Goal: Task Accomplishment & Management: Manage account settings

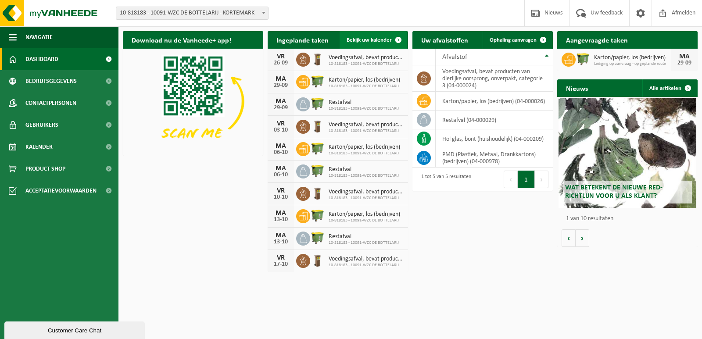
click at [372, 38] on span "Bekijk uw kalender" at bounding box center [369, 40] width 45 height 6
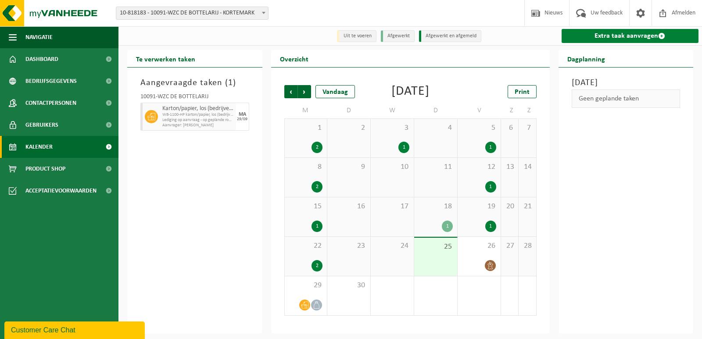
click at [625, 36] on link "Extra taak aanvragen" at bounding box center [630, 36] width 137 height 14
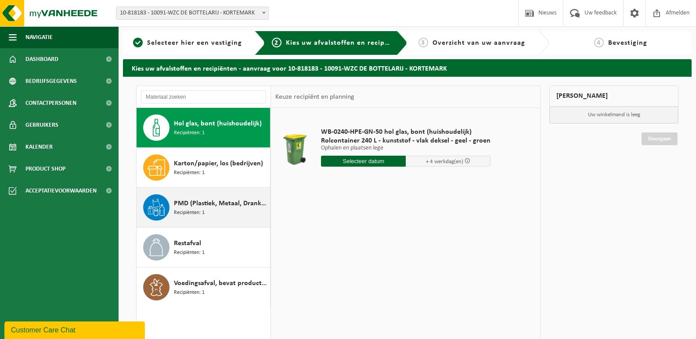
click at [196, 212] on span "Recipiënten: 1" at bounding box center [189, 213] width 31 height 8
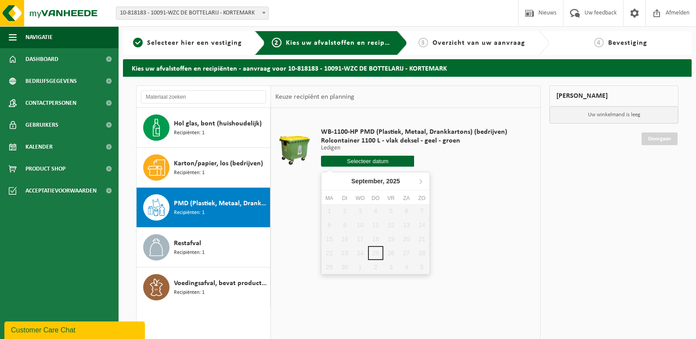
click at [369, 159] on input "text" at bounding box center [367, 161] width 93 height 11
click at [420, 179] on icon at bounding box center [420, 181] width 14 height 14
click at [327, 182] on icon at bounding box center [330, 181] width 14 height 14
click at [419, 184] on icon at bounding box center [420, 181] width 14 height 14
click at [360, 210] on div "1" at bounding box center [359, 211] width 15 height 14
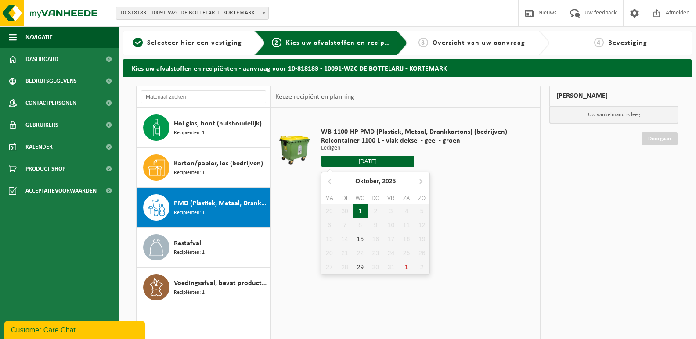
type input "Van 2025-10-01"
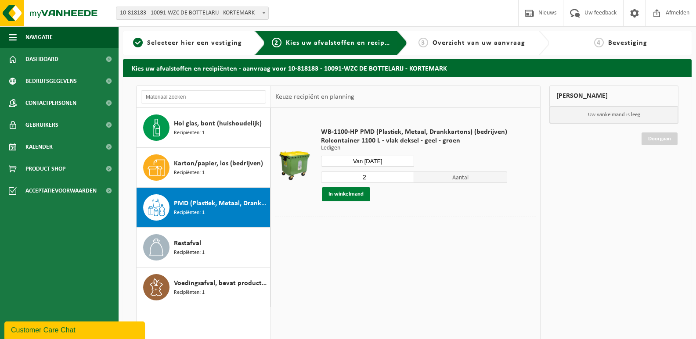
click at [344, 195] on button "In winkelmand" at bounding box center [346, 194] width 48 height 14
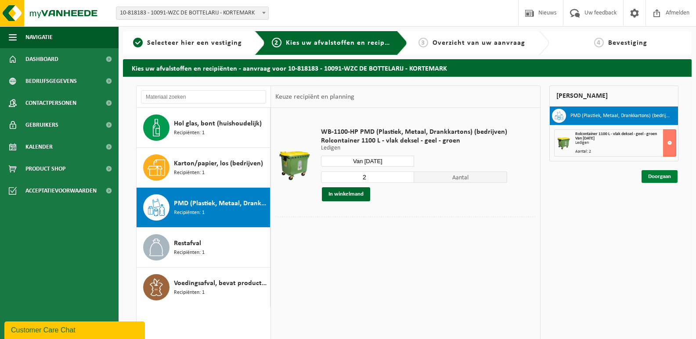
click at [654, 178] on link "Doorgaan" at bounding box center [659, 176] width 36 height 13
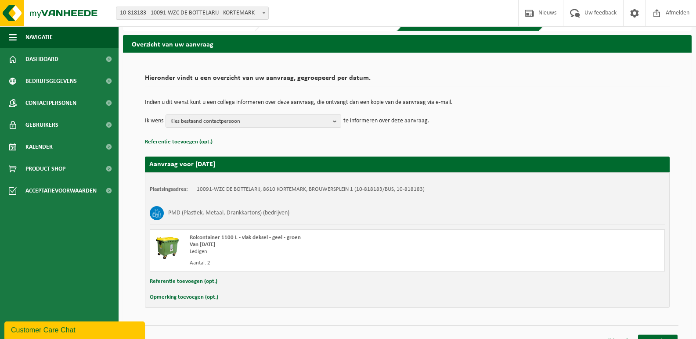
scroll to position [37, 0]
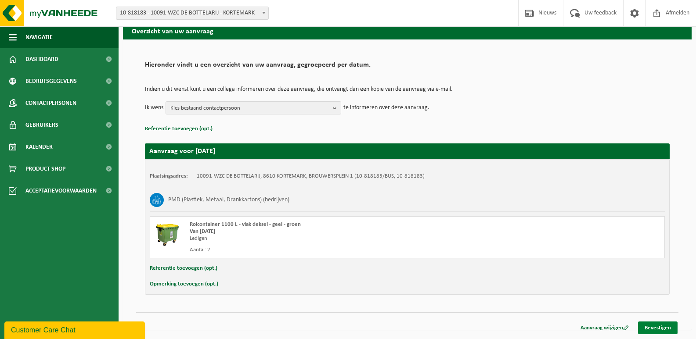
click at [656, 326] on link "Bevestigen" at bounding box center [657, 328] width 39 height 13
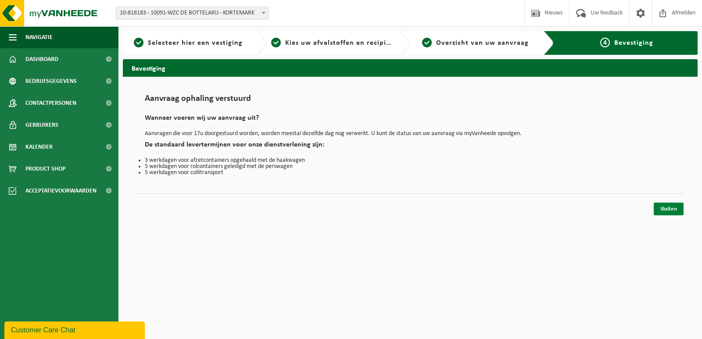
click at [678, 210] on link "Sluiten" at bounding box center [669, 209] width 30 height 13
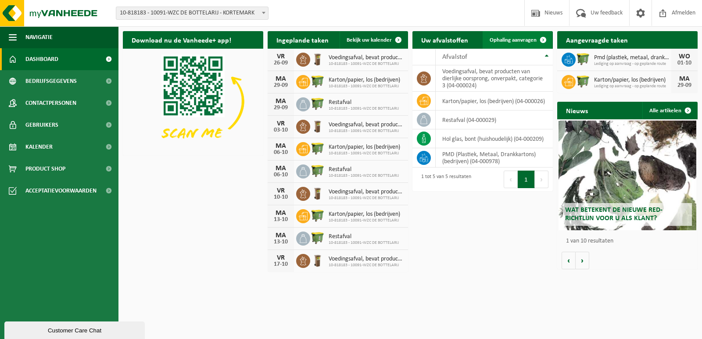
click at [517, 38] on span "Ophaling aanvragen" at bounding box center [513, 40] width 47 height 6
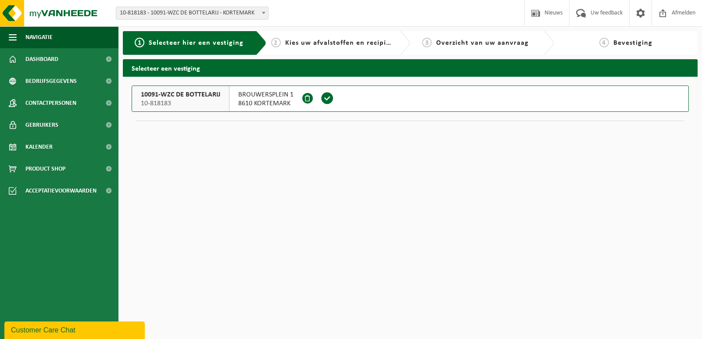
click at [328, 98] on span at bounding box center [327, 98] width 13 height 13
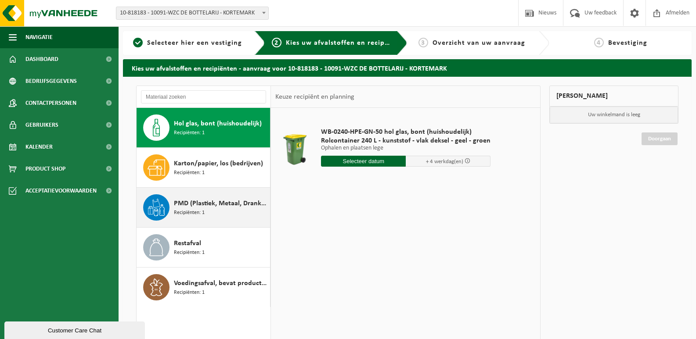
click at [188, 205] on span "PMD (Plastiek, Metaal, Drankkartons) (bedrijven)" at bounding box center [221, 203] width 94 height 11
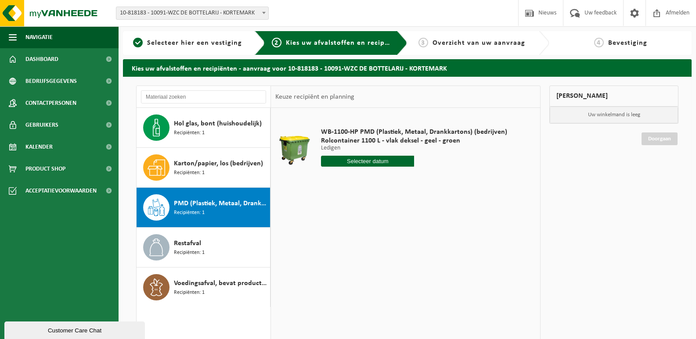
click at [383, 162] on input "text" at bounding box center [367, 161] width 93 height 11
click at [420, 183] on icon at bounding box center [421, 181] width 2 height 4
click at [360, 239] on div "15" at bounding box center [359, 239] width 15 height 14
type input "Van 2025-10-15"
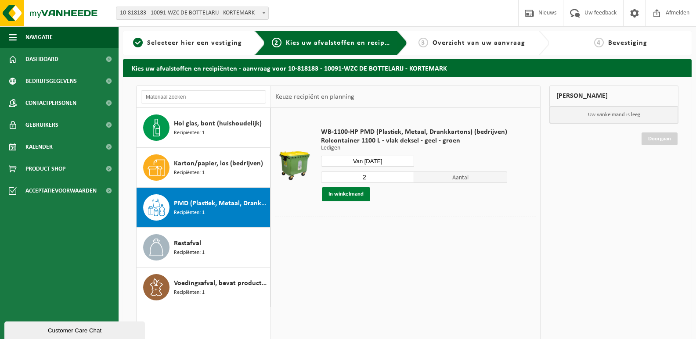
click at [349, 192] on button "In winkelmand" at bounding box center [346, 194] width 48 height 14
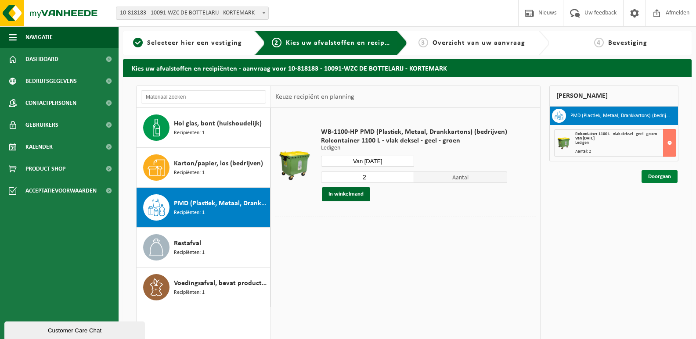
click at [660, 176] on link "Doorgaan" at bounding box center [659, 176] width 36 height 13
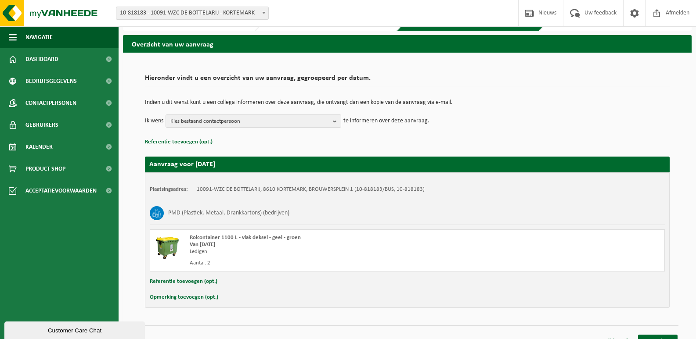
scroll to position [37, 0]
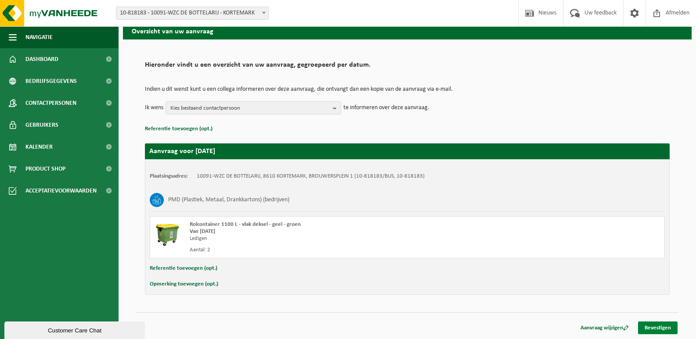
click at [662, 326] on link "Bevestigen" at bounding box center [657, 328] width 39 height 13
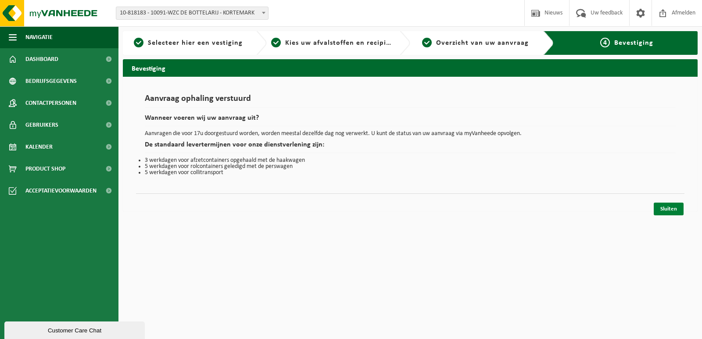
click at [666, 209] on link "Sluiten" at bounding box center [669, 209] width 30 height 13
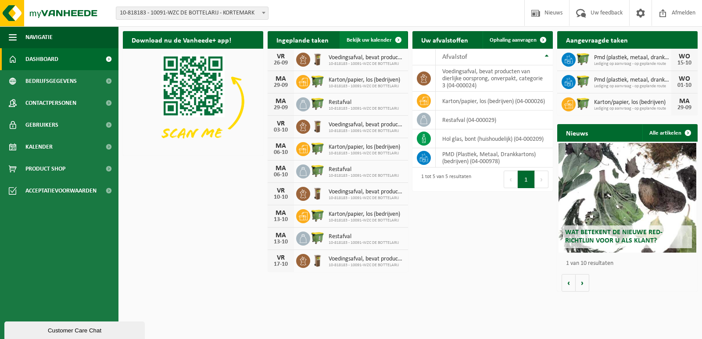
click at [385, 37] on span "Bekijk uw kalender" at bounding box center [369, 40] width 45 height 6
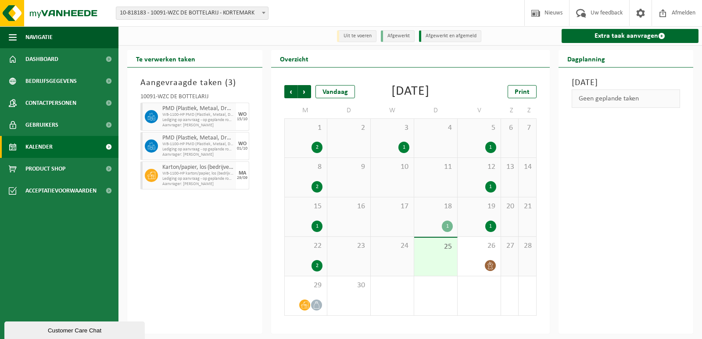
click at [30, 142] on span "Kalender" at bounding box center [38, 147] width 27 height 22
click at [628, 36] on link "Extra taak aanvragen" at bounding box center [630, 36] width 137 height 14
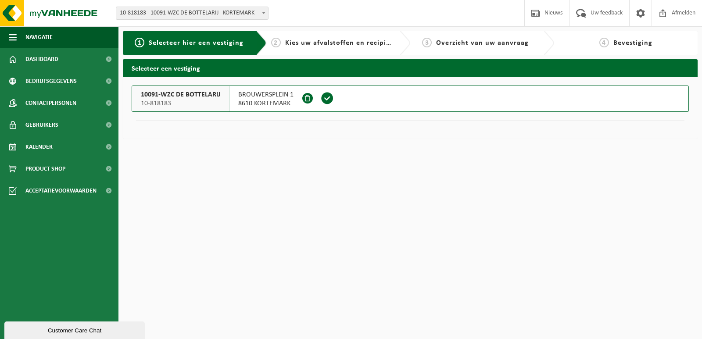
click at [329, 95] on span at bounding box center [327, 98] width 13 height 13
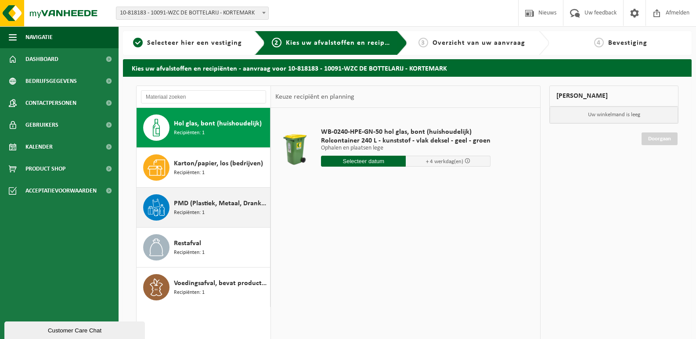
click at [191, 206] on span "PMD (Plastiek, Metaal, Drankkartons) (bedrijven)" at bounding box center [221, 203] width 94 height 11
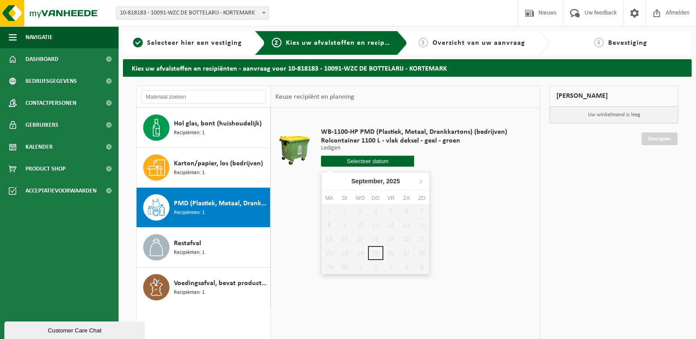
click at [375, 162] on input "text" at bounding box center [367, 161] width 93 height 11
click at [420, 178] on icon at bounding box center [420, 181] width 14 height 14
click at [361, 265] on div "29" at bounding box center [359, 267] width 15 height 14
type input "Van [DATE]"
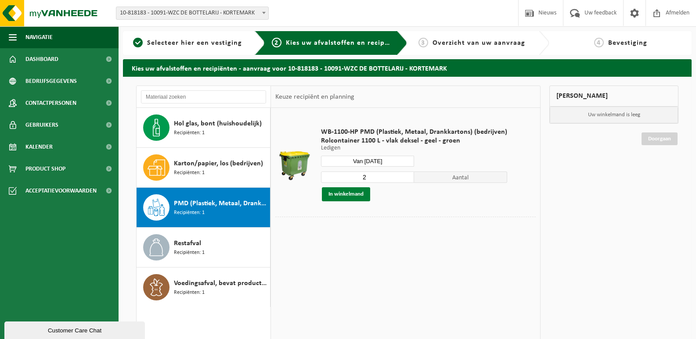
click at [348, 197] on button "In winkelmand" at bounding box center [346, 194] width 48 height 14
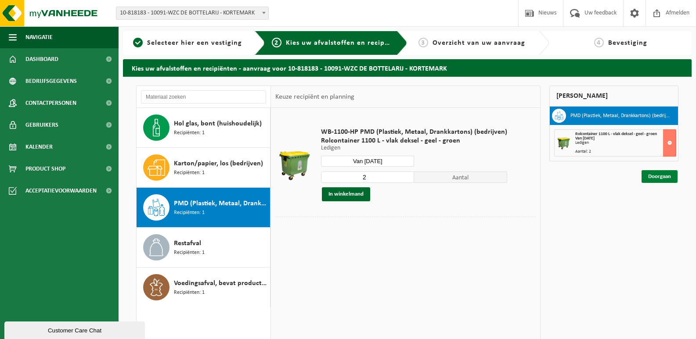
click at [660, 176] on link "Doorgaan" at bounding box center [659, 176] width 36 height 13
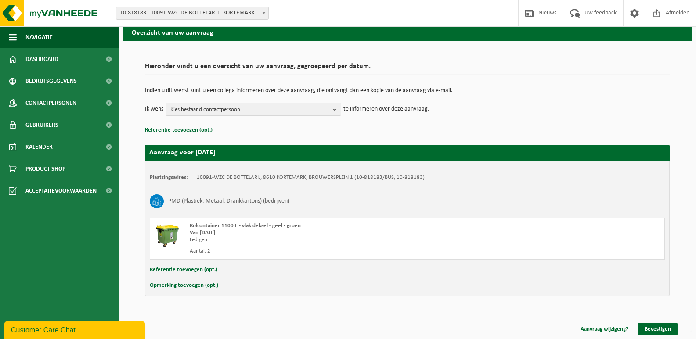
scroll to position [37, 0]
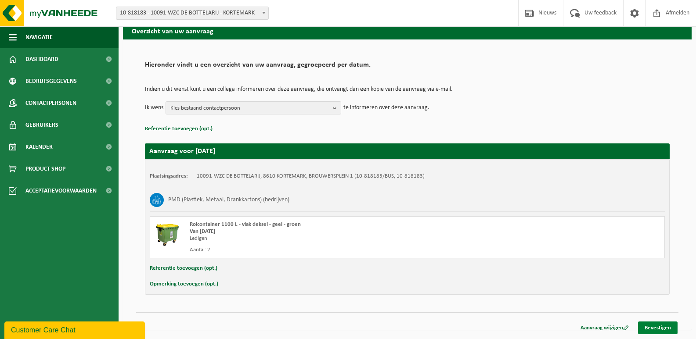
click at [659, 331] on link "Bevestigen" at bounding box center [657, 328] width 39 height 13
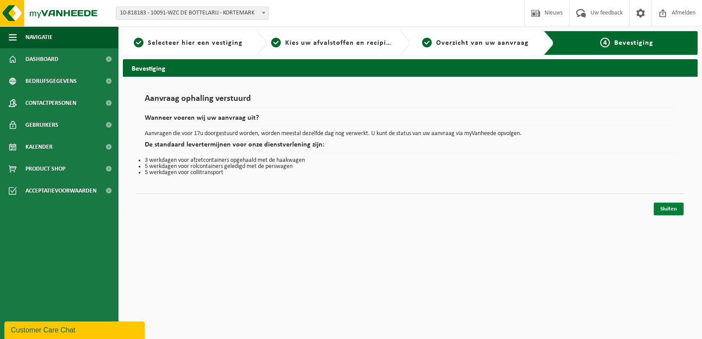
click at [671, 210] on link "Sluiten" at bounding box center [669, 209] width 30 height 13
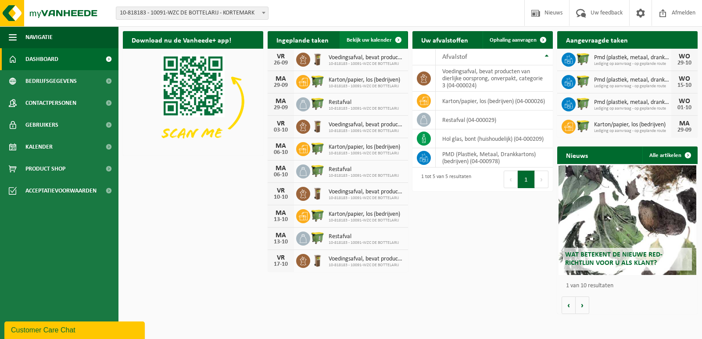
click at [381, 36] on link "Bekijk uw kalender" at bounding box center [374, 40] width 68 height 18
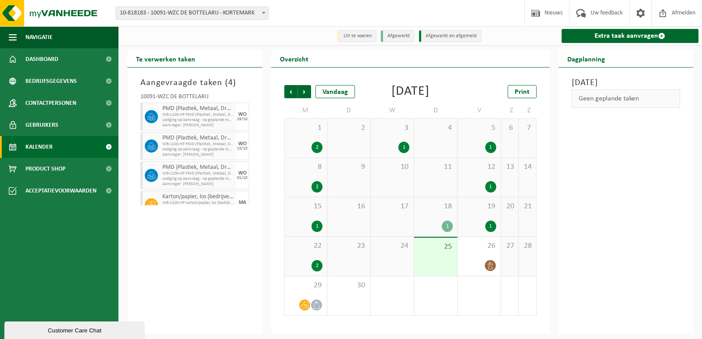
scroll to position [15, 0]
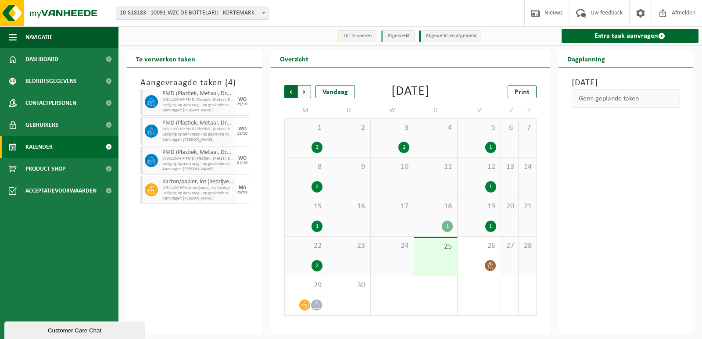
click at [303, 92] on span "Volgende" at bounding box center [304, 91] width 13 height 13
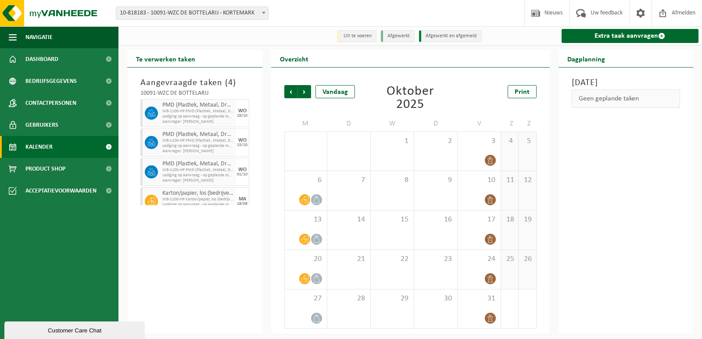
scroll to position [0, 0]
click at [303, 91] on span "Volgende" at bounding box center [304, 91] width 13 height 13
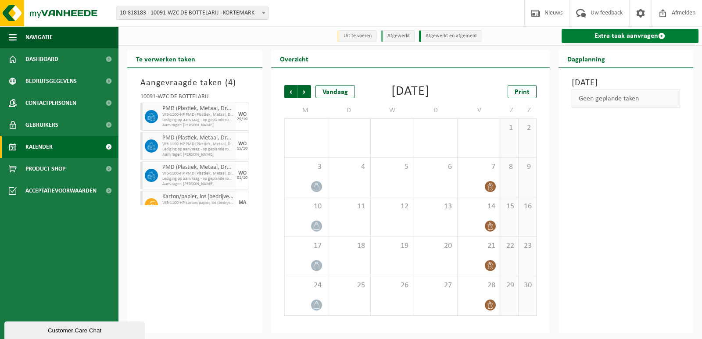
click at [623, 36] on link "Extra taak aanvragen" at bounding box center [630, 36] width 137 height 14
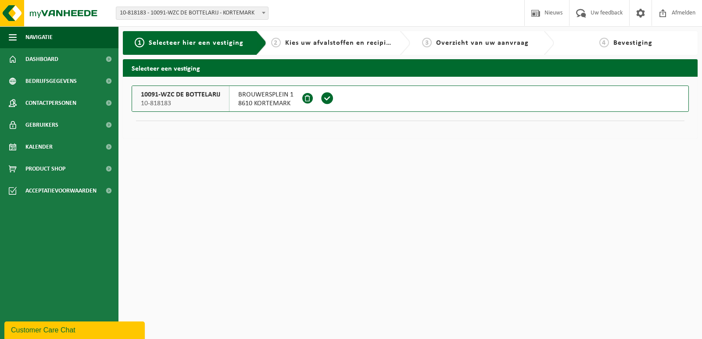
click at [324, 97] on span at bounding box center [327, 98] width 13 height 13
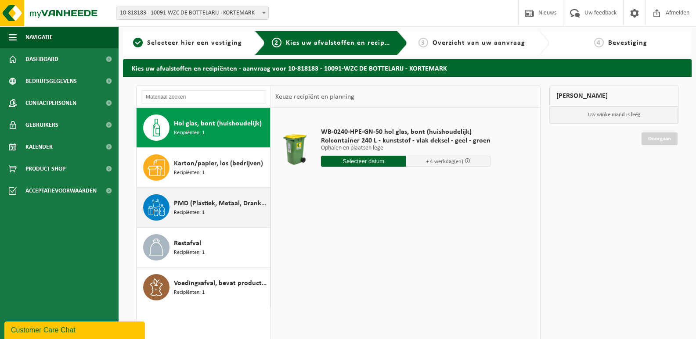
click at [180, 209] on span "Recipiënten: 1" at bounding box center [189, 213] width 31 height 8
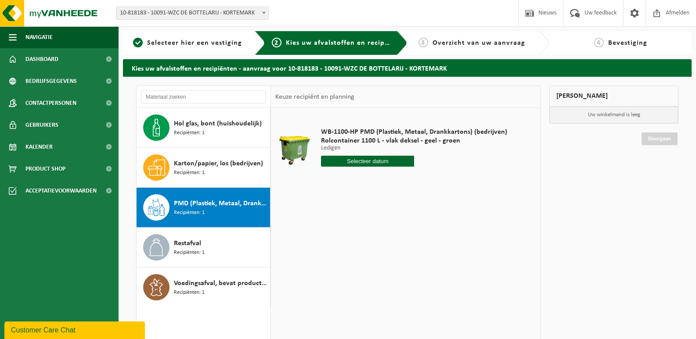
click at [375, 167] on div "WB-1100-HP PMD (Plastiek, Metaal, Drankkartons) (bedrijven) Rolcontainer 1100 L…" at bounding box center [413, 149] width 195 height 61
click at [374, 156] on input "text" at bounding box center [367, 161] width 93 height 11
click at [417, 179] on icon at bounding box center [420, 181] width 14 height 14
click at [330, 180] on icon at bounding box center [330, 181] width 14 height 14
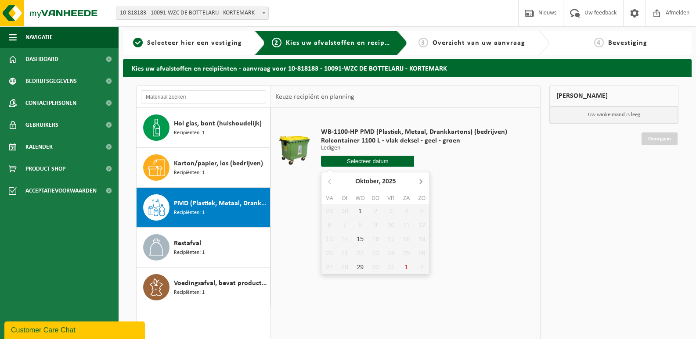
click at [423, 183] on icon at bounding box center [420, 181] width 14 height 14
click at [366, 234] on div "12" at bounding box center [359, 239] width 15 height 14
type input "Van [DATE]"
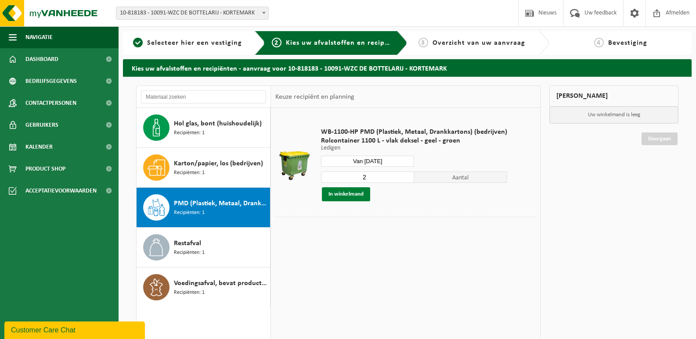
click at [353, 193] on button "In winkelmand" at bounding box center [346, 194] width 48 height 14
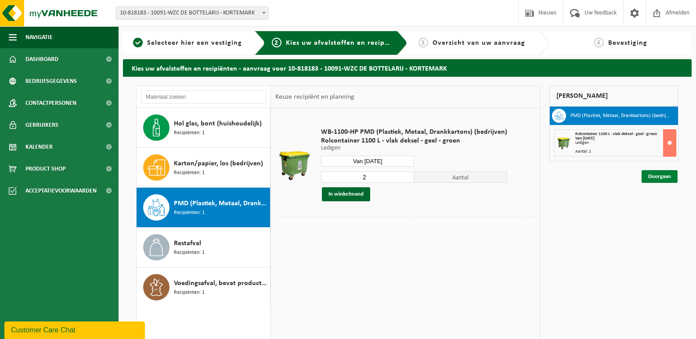
click at [660, 181] on link "Doorgaan" at bounding box center [659, 176] width 36 height 13
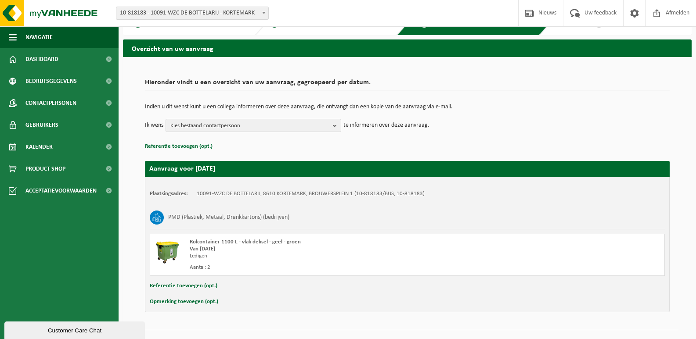
scroll to position [37, 0]
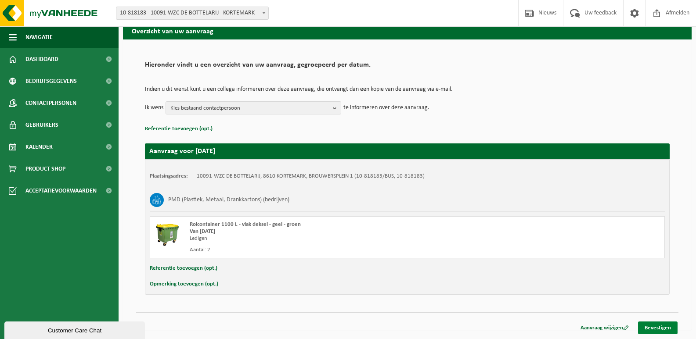
click at [652, 324] on link "Bevestigen" at bounding box center [657, 328] width 39 height 13
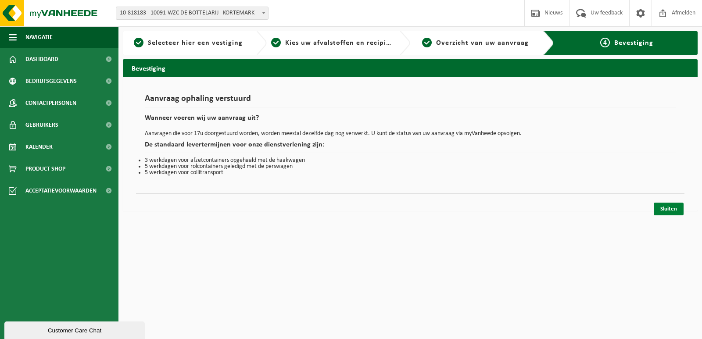
click at [675, 207] on link "Sluiten" at bounding box center [669, 209] width 30 height 13
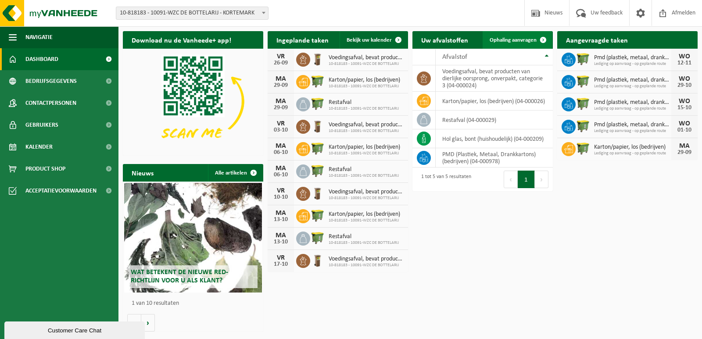
click at [516, 39] on span "Ophaling aanvragen" at bounding box center [513, 40] width 47 height 6
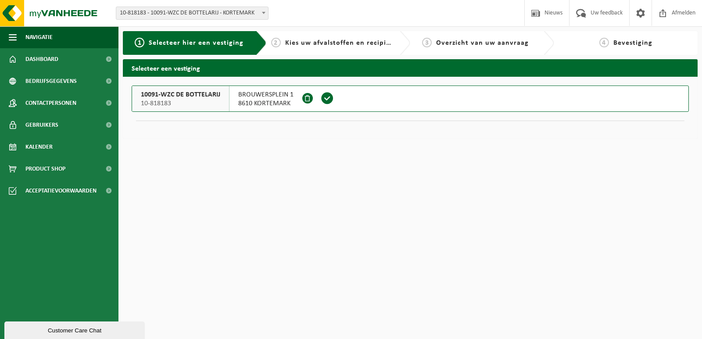
click at [326, 100] on span at bounding box center [327, 98] width 13 height 13
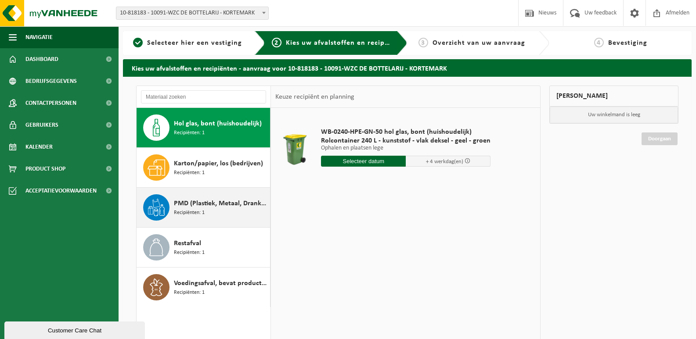
click at [190, 201] on span "PMD (Plastiek, Metaal, Drankkartons) (bedrijven)" at bounding box center [221, 203] width 94 height 11
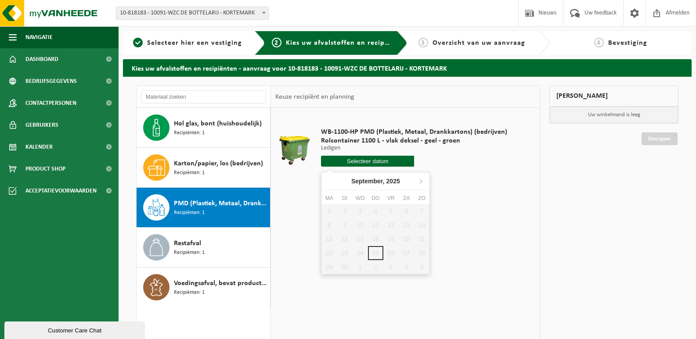
click at [372, 161] on input "text" at bounding box center [367, 161] width 93 height 11
click at [419, 179] on icon at bounding box center [420, 181] width 14 height 14
click at [362, 265] on div "26" at bounding box center [359, 267] width 15 height 14
type input "Van [DATE]"
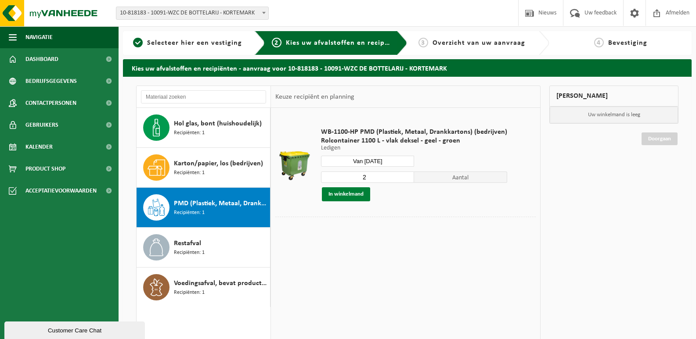
click at [345, 199] on button "In winkelmand" at bounding box center [346, 194] width 48 height 14
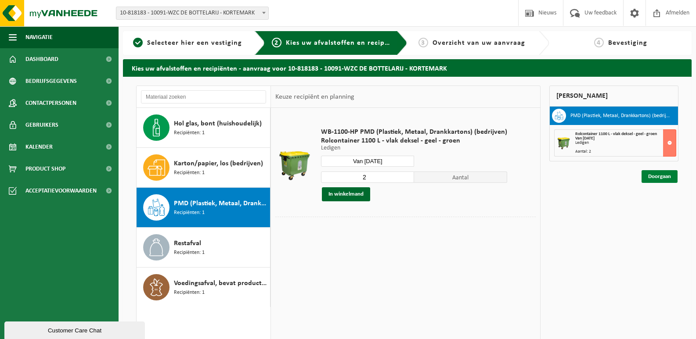
click at [668, 178] on link "Doorgaan" at bounding box center [659, 176] width 36 height 13
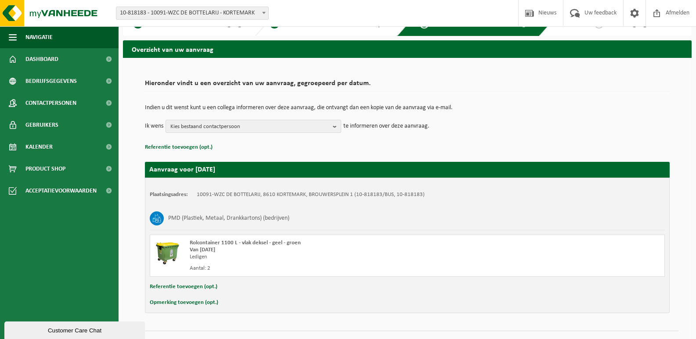
scroll to position [37, 0]
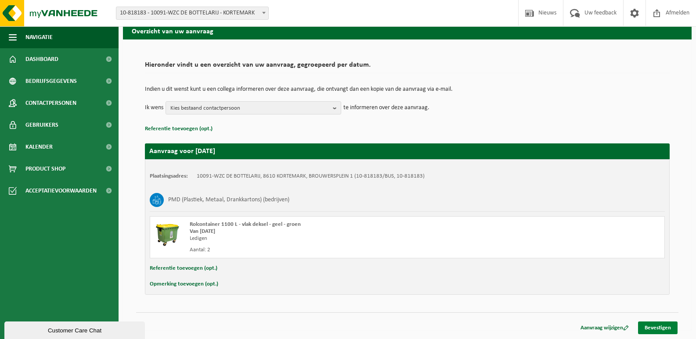
click at [655, 323] on link "Bevestigen" at bounding box center [657, 328] width 39 height 13
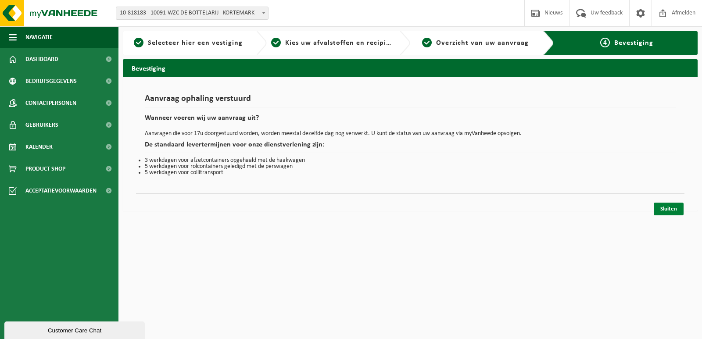
click at [676, 212] on link "Sluiten" at bounding box center [669, 209] width 30 height 13
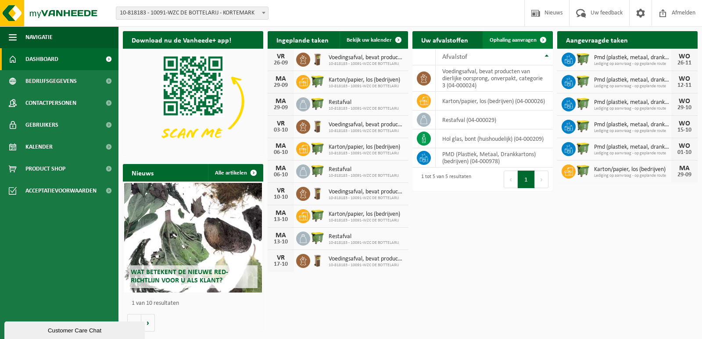
click at [515, 42] on span "Ophaling aanvragen" at bounding box center [513, 40] width 47 height 6
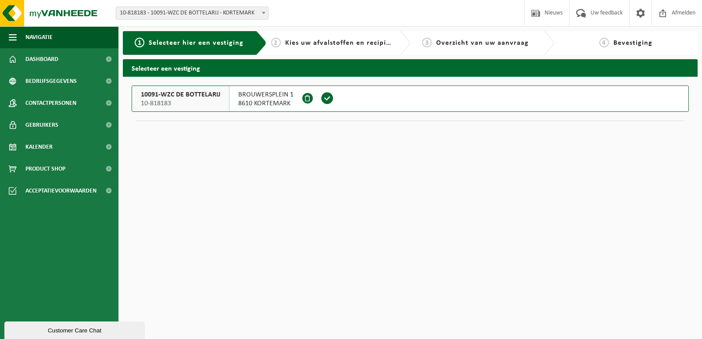
click at [323, 96] on span at bounding box center [327, 98] width 13 height 13
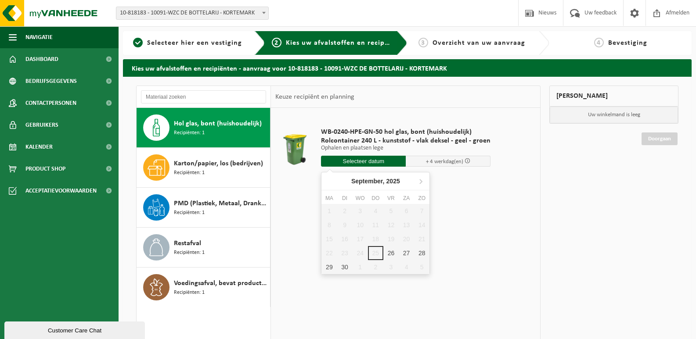
click at [359, 160] on input "text" at bounding box center [363, 161] width 85 height 11
click at [420, 183] on icon at bounding box center [421, 181] width 2 height 4
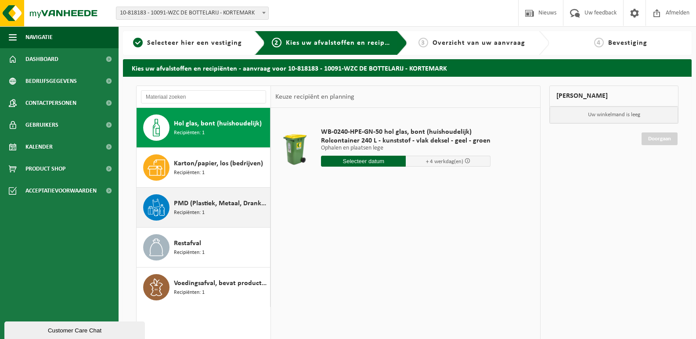
click at [197, 207] on span "PMD (Plastiek, Metaal, Drankkartons) (bedrijven)" at bounding box center [221, 203] width 94 height 11
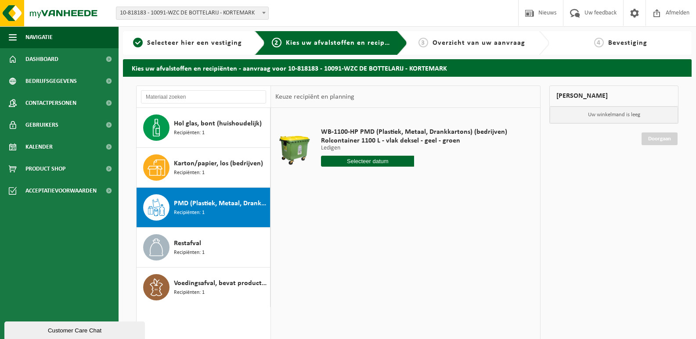
click at [401, 161] on input "text" at bounding box center [367, 161] width 93 height 11
click at [423, 183] on icon at bounding box center [420, 181] width 14 height 14
click at [423, 181] on icon at bounding box center [420, 181] width 14 height 14
click at [363, 268] on div "26" at bounding box center [359, 267] width 15 height 14
type input "Van [DATE]"
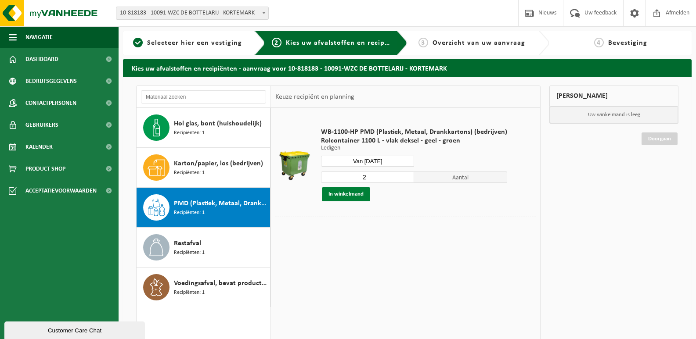
click at [343, 196] on button "In winkelmand" at bounding box center [346, 194] width 48 height 14
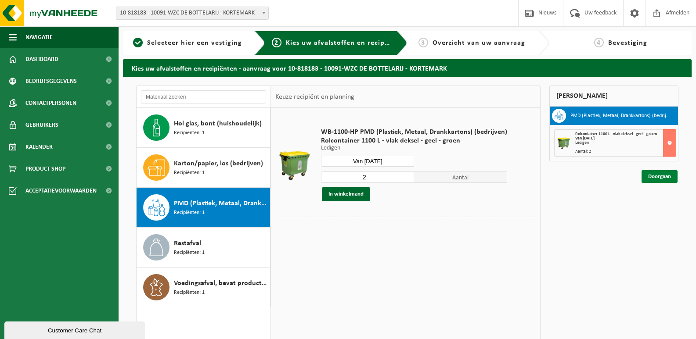
click at [652, 176] on link "Doorgaan" at bounding box center [659, 176] width 36 height 13
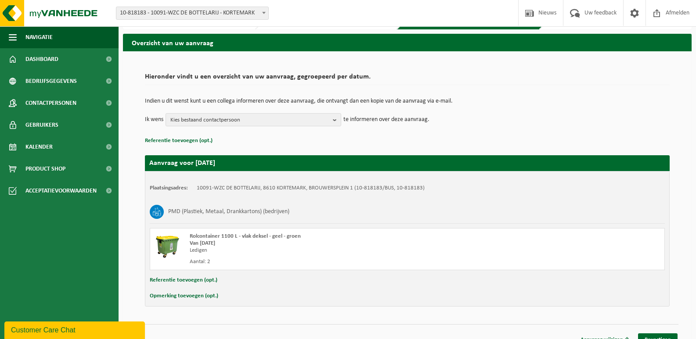
scroll to position [37, 0]
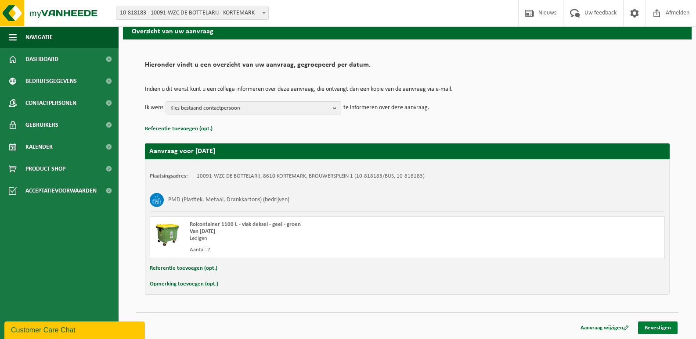
click at [657, 322] on link "Bevestigen" at bounding box center [657, 328] width 39 height 13
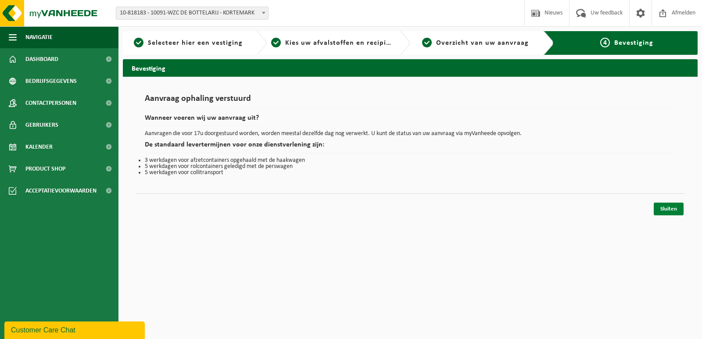
click at [674, 210] on link "Sluiten" at bounding box center [669, 209] width 30 height 13
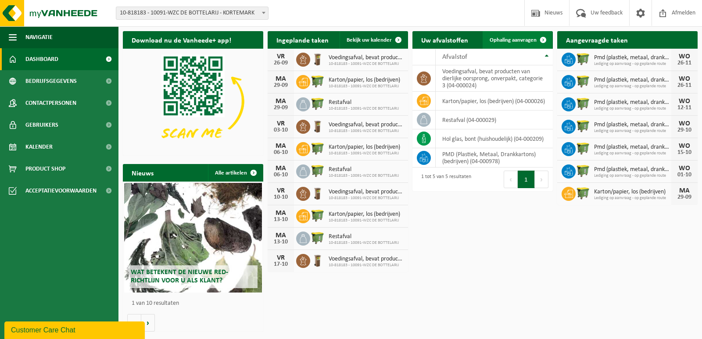
click at [520, 41] on span "Ophaling aanvragen" at bounding box center [513, 40] width 47 height 6
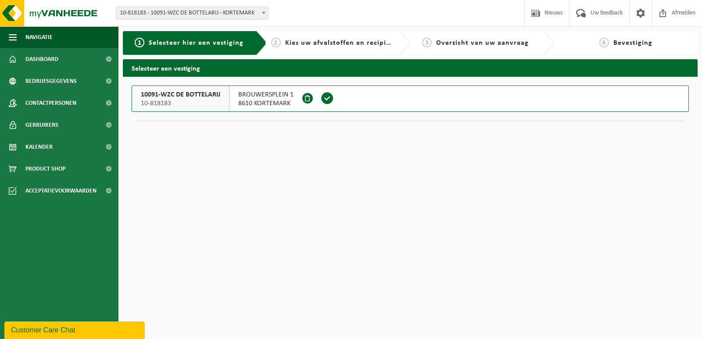
click at [326, 99] on span at bounding box center [327, 98] width 13 height 13
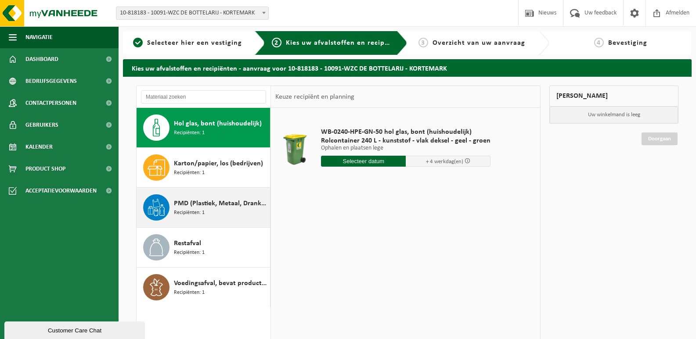
click at [182, 206] on span "PMD (Plastiek, Metaal, Drankkartons) (bedrijven)" at bounding box center [221, 203] width 94 height 11
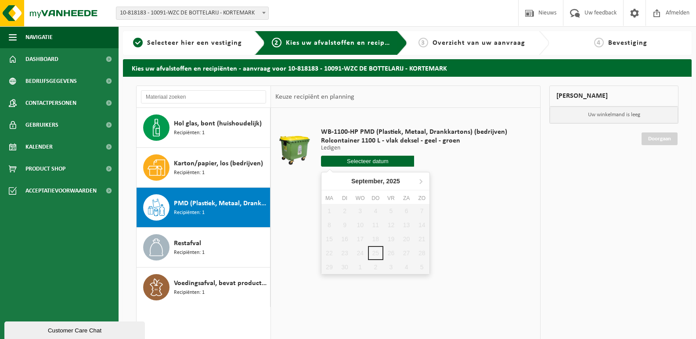
click at [388, 161] on input "text" at bounding box center [367, 161] width 93 height 11
click at [420, 181] on icon at bounding box center [420, 181] width 14 height 14
click at [420, 181] on nav "[DATE]" at bounding box center [375, 181] width 108 height 18
click at [422, 183] on nav "November, 2025" at bounding box center [375, 181] width 108 height 18
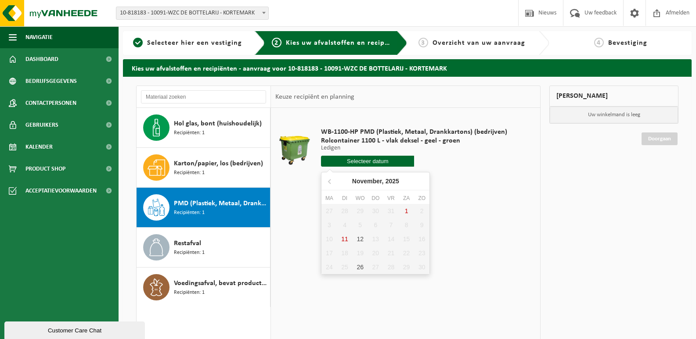
click at [422, 184] on nav "November, 2025" at bounding box center [375, 181] width 108 height 18
click at [40, 146] on span "Kalender" at bounding box center [38, 147] width 27 height 22
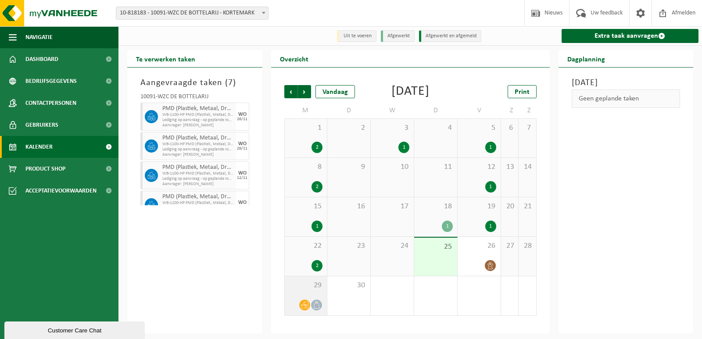
click at [301, 309] on icon at bounding box center [304, 304] width 7 height 7
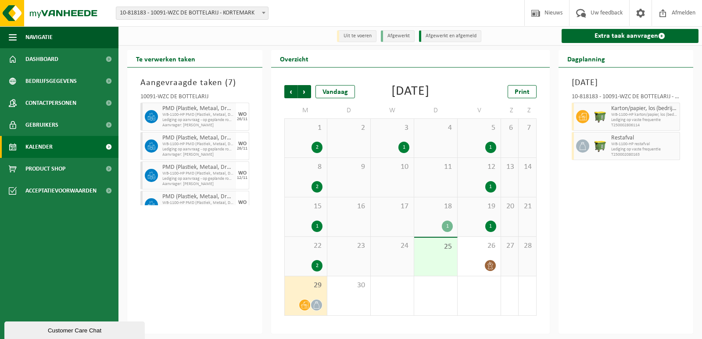
click at [212, 144] on span "WB-1100-HP PMD (Plastiek, Metaal, Drankkartons) (bedrijven)" at bounding box center [198, 144] width 72 height 5
click at [186, 143] on span "WB-1100-HP PMD (Plastiek, Metaal, Drankkartons) (bedrijven)" at bounding box center [198, 144] width 72 height 5
click at [200, 120] on span "Lediging op aanvraag - op geplande route" at bounding box center [198, 120] width 72 height 5
click at [211, 147] on span "Lediging op aanvraag - op geplande route" at bounding box center [198, 149] width 72 height 5
click at [305, 92] on span "Volgende" at bounding box center [304, 91] width 13 height 13
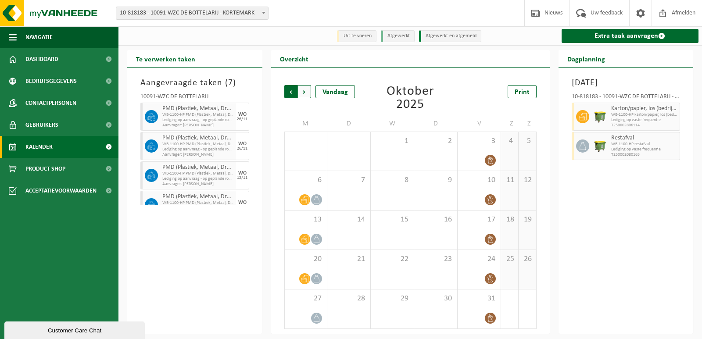
click at [309, 91] on span "Volgende" at bounding box center [304, 91] width 13 height 13
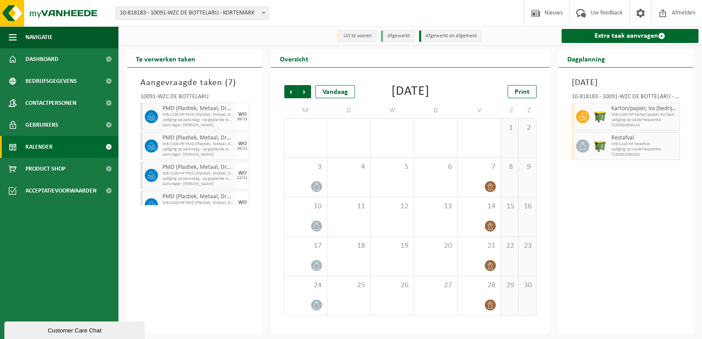
click at [309, 91] on span "Volgende" at bounding box center [304, 91] width 13 height 13
click at [288, 91] on span "Vorige" at bounding box center [290, 91] width 13 height 13
click at [43, 55] on span "Dashboard" at bounding box center [41, 59] width 33 height 22
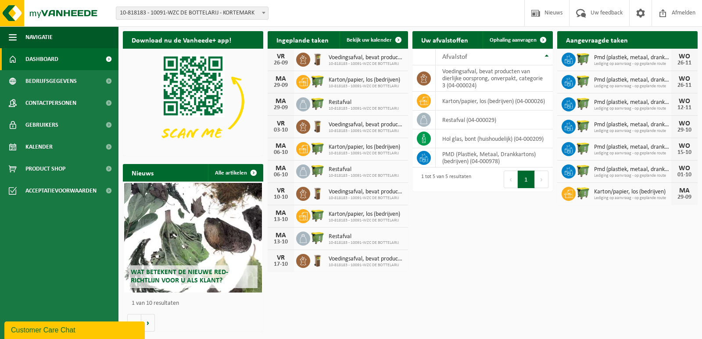
drag, startPoint x: 573, startPoint y: 80, endPoint x: 568, endPoint y: 81, distance: 5.0
click at [570, 81] on icon at bounding box center [568, 82] width 9 height 9
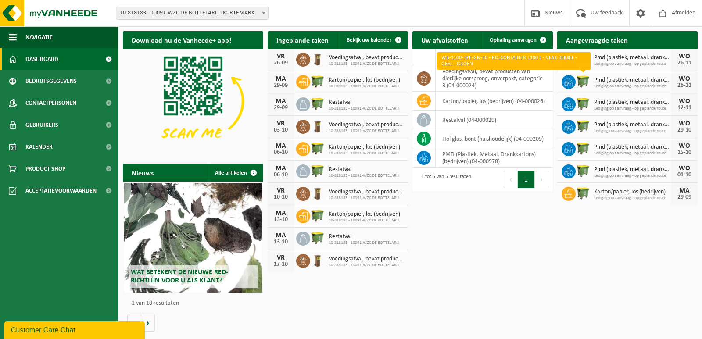
click at [589, 82] on img at bounding box center [583, 81] width 15 height 15
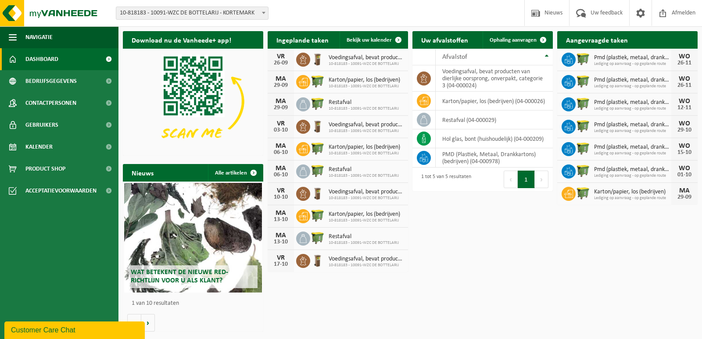
click at [612, 80] on span "Pmd (plastiek, metaal, drankkartons) (bedrijven)" at bounding box center [632, 80] width 77 height 7
click at [684, 81] on div "WO" at bounding box center [685, 78] width 18 height 7
click at [687, 60] on div "26-11" at bounding box center [685, 63] width 18 height 6
click at [568, 58] on icon at bounding box center [568, 59] width 9 height 9
click at [570, 57] on icon at bounding box center [568, 59] width 9 height 9
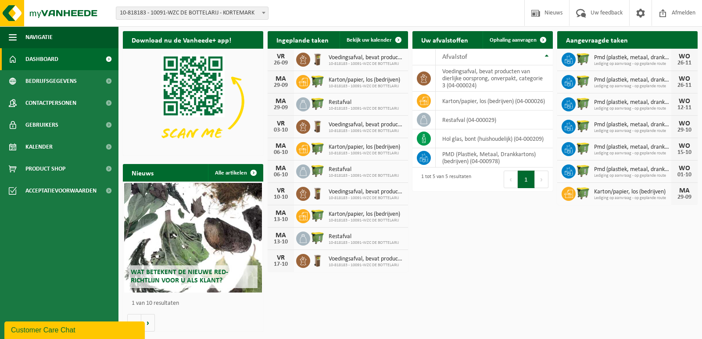
click at [570, 57] on icon at bounding box center [569, 57] width 4 height 4
click at [592, 58] on div "Pmd (plastiek, metaal, drankkartons) (bedrijven) Lediging op aanvraag - op gepl…" at bounding box center [631, 60] width 82 height 14
click at [54, 148] on link "Kalender" at bounding box center [59, 147] width 118 height 22
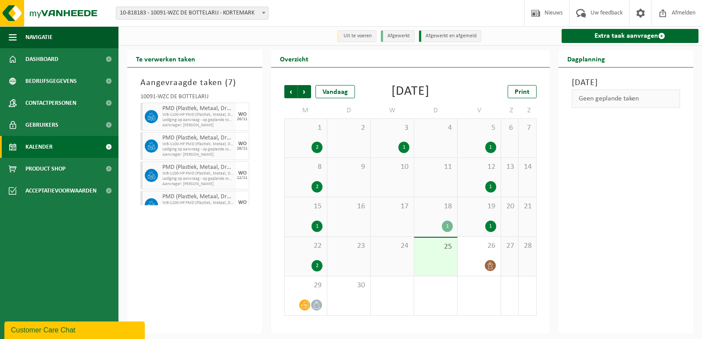
click at [179, 115] on span "WB-1100-HP PMD (Plastiek, Metaal, Drankkartons) (bedrijven)" at bounding box center [198, 114] width 72 height 5
drag, startPoint x: 150, startPoint y: 117, endPoint x: 155, endPoint y: 117, distance: 5.7
click at [153, 117] on icon at bounding box center [151, 117] width 8 height 8
drag, startPoint x: 155, startPoint y: 118, endPoint x: 166, endPoint y: 121, distance: 11.7
click at [154, 121] on span at bounding box center [151, 116] width 13 height 13
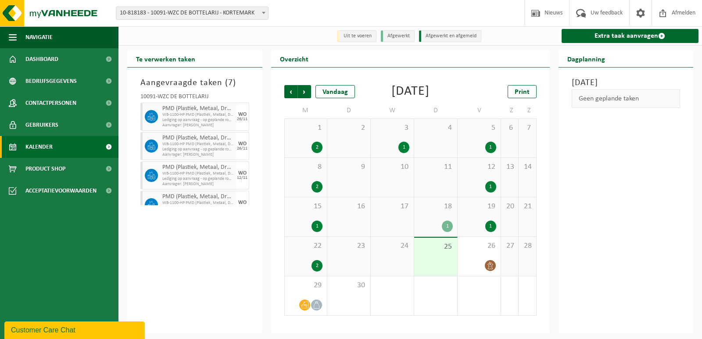
drag, startPoint x: 174, startPoint y: 118, endPoint x: 135, endPoint y: 242, distance: 130.3
click at [134, 242] on div "Aangevraagde taken ( 7 ) 10091-WZC DE BOTTELARIJ PMD (Plastiek, Metaal, Drankka…" at bounding box center [194, 201] width 135 height 266
click at [365, 36] on li "Uit te voeren" at bounding box center [356, 36] width 39 height 12
click at [397, 38] on li "Afgewerkt" at bounding box center [398, 36] width 34 height 12
click at [451, 38] on li "Afgewerkt en afgemeld" at bounding box center [450, 36] width 62 height 12
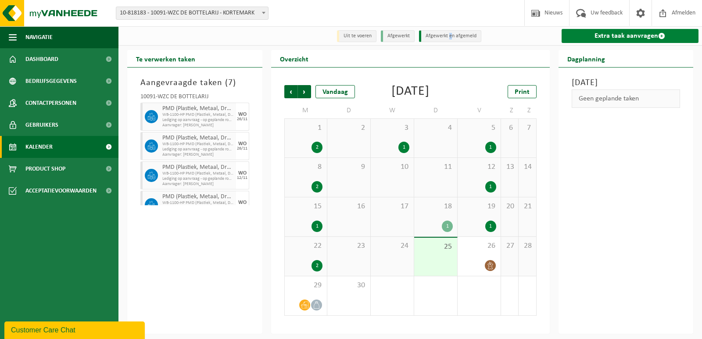
click at [603, 36] on link "Extra taak aanvragen" at bounding box center [630, 36] width 137 height 14
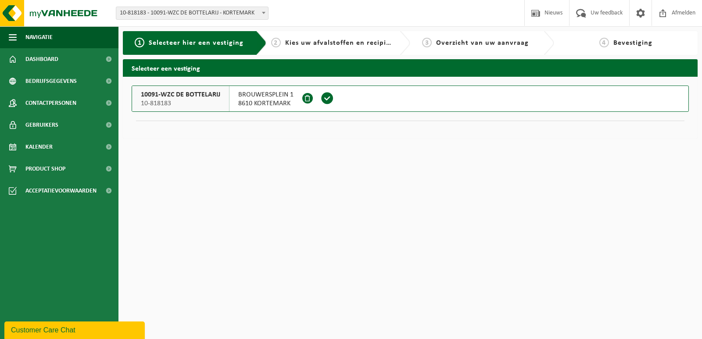
click at [330, 95] on span at bounding box center [327, 98] width 13 height 13
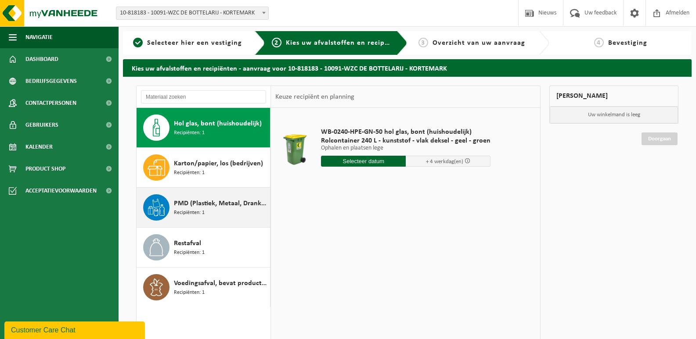
click at [170, 202] on div "PMD (Plastiek, Metaal, Drankkartons) (bedrijven) Recipiënten: 1" at bounding box center [203, 207] width 134 height 39
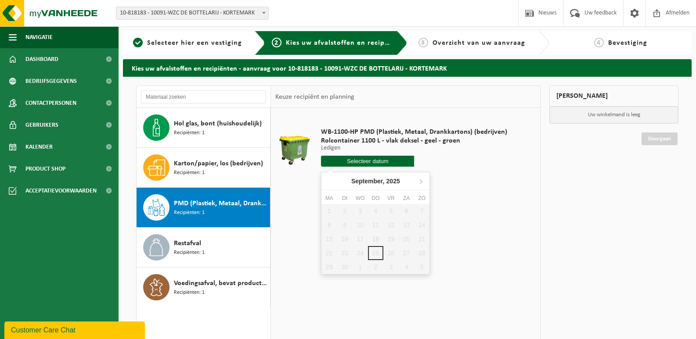
click at [366, 158] on input "text" at bounding box center [367, 161] width 93 height 11
click at [420, 178] on icon at bounding box center [420, 181] width 14 height 14
click at [298, 271] on div "WB-1100-HP PMD (Plastiek, Metaal, Drankkartons) (bedrijven) Rolcontainer 1100 L…" at bounding box center [405, 239] width 269 height 263
click at [470, 43] on span "Overzicht van uw aanvraag" at bounding box center [478, 42] width 93 height 7
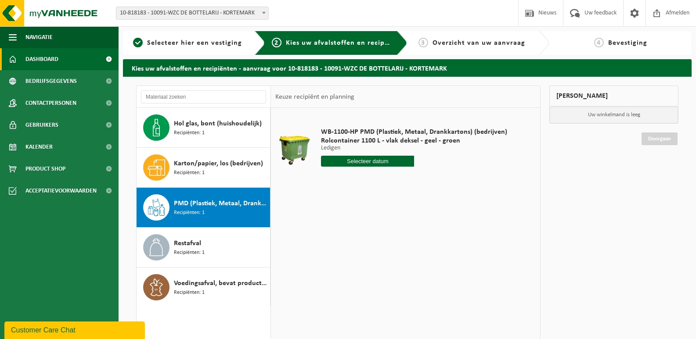
click at [31, 61] on span "Dashboard" at bounding box center [41, 59] width 33 height 22
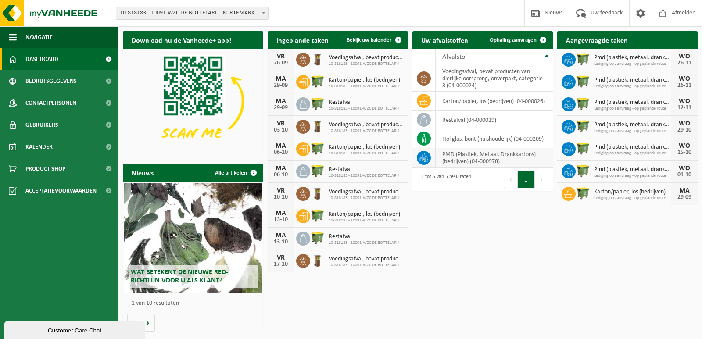
click at [458, 162] on td "PMD (Plastiek, Metaal, Drankkartons) (bedrijven) (04-000978)" at bounding box center [494, 157] width 117 height 19
click at [420, 158] on icon at bounding box center [424, 158] width 9 height 9
click at [545, 181] on button "Volgende" at bounding box center [542, 180] width 14 height 18
drag, startPoint x: 582, startPoint y: 60, endPoint x: 586, endPoint y: 222, distance: 162.4
click at [585, 222] on div "Download nu de Vanheede+ app! Verberg Ingeplande taken Bekijk uw kalender VR 26…" at bounding box center [410, 181] width 579 height 309
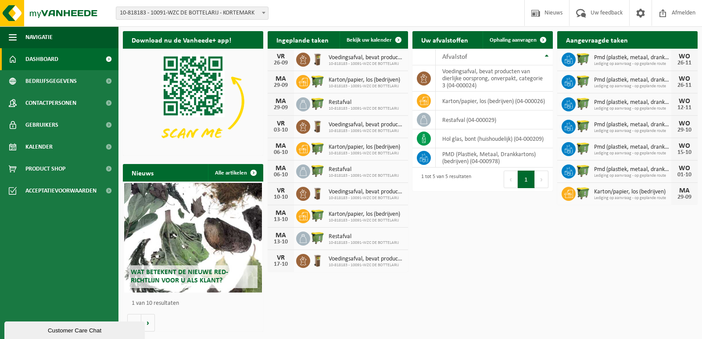
click at [565, 58] on icon at bounding box center [568, 59] width 9 height 9
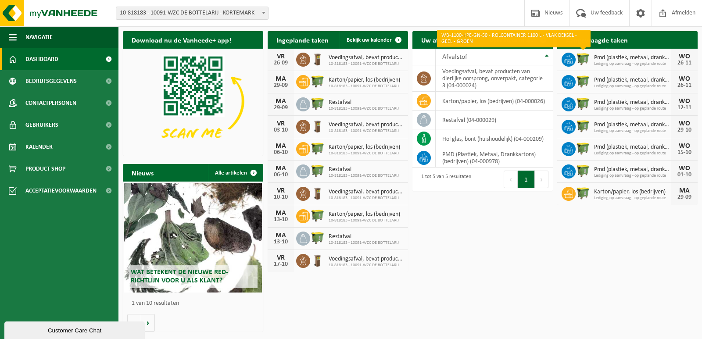
click at [580, 58] on img at bounding box center [583, 58] width 15 height 15
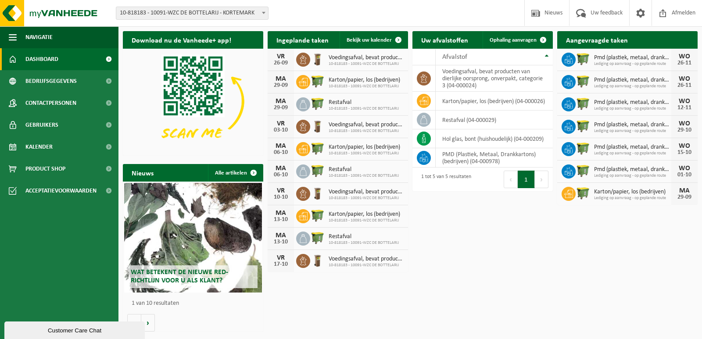
click at [580, 58] on img at bounding box center [583, 58] width 15 height 15
click at [685, 63] on div "26-11" at bounding box center [685, 63] width 18 height 6
click at [692, 60] on div "26-11" at bounding box center [685, 63] width 18 height 6
click at [674, 60] on div "WO 26-11" at bounding box center [684, 60] width 26 height 22
click at [657, 63] on span "Lediging op aanvraag - op geplande route" at bounding box center [632, 63] width 77 height 5
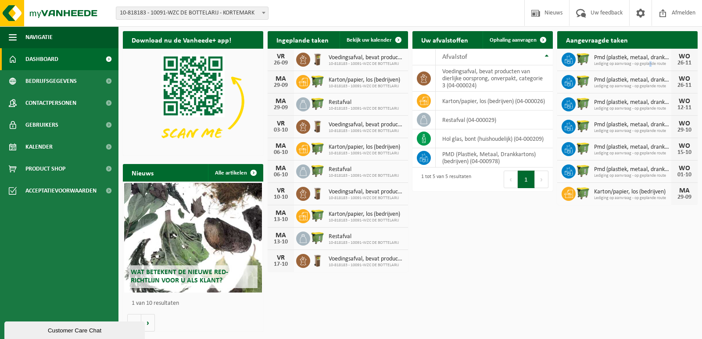
click at [650, 63] on span "Lediging op aanvraag - op geplande route" at bounding box center [632, 63] width 77 height 5
drag, startPoint x: 388, startPoint y: 221, endPoint x: 385, endPoint y: 252, distance: 30.9
click at [385, 251] on div "VR 26-09 Voedingsafval, bevat producten van dierlijke oorsprong, onverpakt, cat…" at bounding box center [338, 160] width 140 height 223
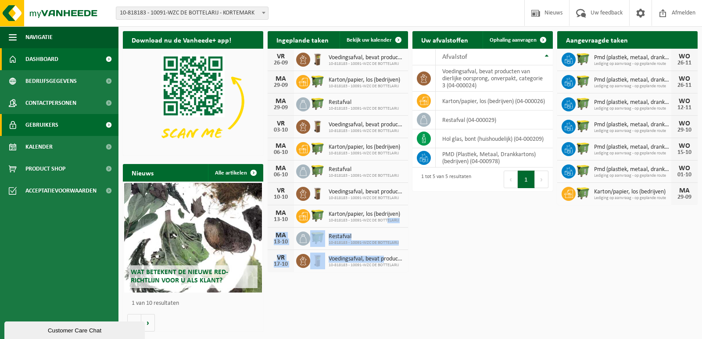
click at [44, 122] on span "Gebruikers" at bounding box center [41, 125] width 33 height 22
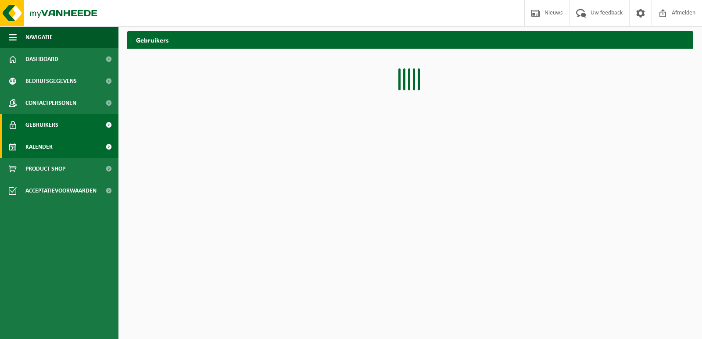
click at [36, 149] on span "Kalender" at bounding box center [38, 147] width 27 height 22
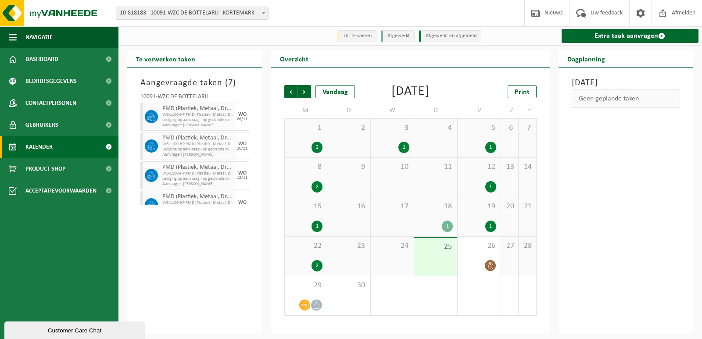
click at [173, 122] on span "Lediging op aanvraag - op geplande route" at bounding box center [198, 120] width 72 height 5
drag, startPoint x: 146, startPoint y: 115, endPoint x: 157, endPoint y: 116, distance: 11.0
click at [147, 115] on span at bounding box center [151, 116] width 13 height 13
click at [163, 145] on div "PMD (Plastiek, Metaal, Drankkartons) (bedrijven) WB-1100-HP PMD (Plastiek, Meta…" at bounding box center [198, 146] width 76 height 28
drag, startPoint x: 163, startPoint y: 145, endPoint x: 173, endPoint y: 143, distance: 10.2
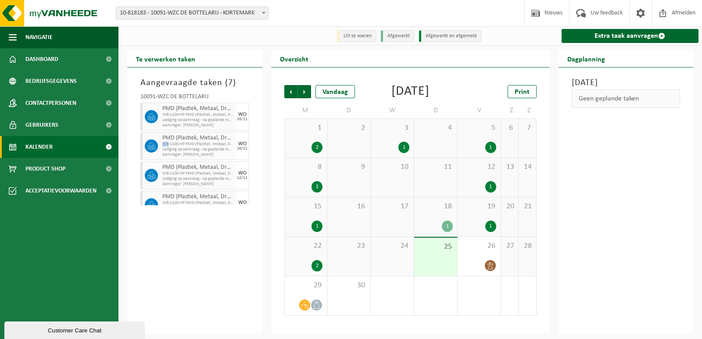
click at [165, 144] on span "WB-1100-HP PMD (Plastiek, Metaal, Drankkartons) (bedrijven)" at bounding box center [198, 144] width 72 height 5
click at [190, 141] on span "PMD (Plastiek, Metaal, Drankkartons) (bedrijven)" at bounding box center [198, 138] width 72 height 7
click at [191, 140] on span "PMD (Plastiek, Metaal, Drankkartons) (bedrijven)" at bounding box center [198, 138] width 72 height 7
click at [146, 147] on span at bounding box center [151, 146] width 13 height 13
click at [302, 94] on span "Volgende" at bounding box center [304, 91] width 13 height 13
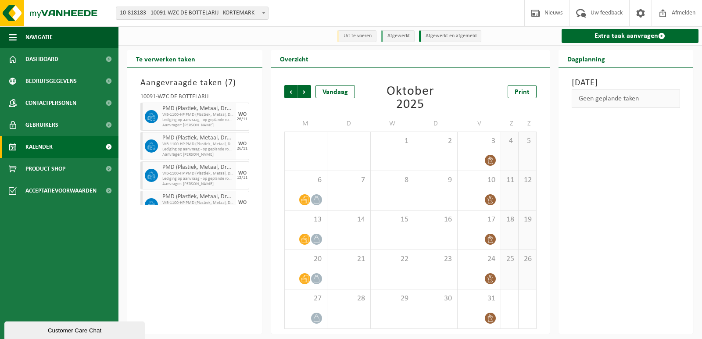
click at [302, 94] on span "Volgende" at bounding box center [304, 91] width 13 height 13
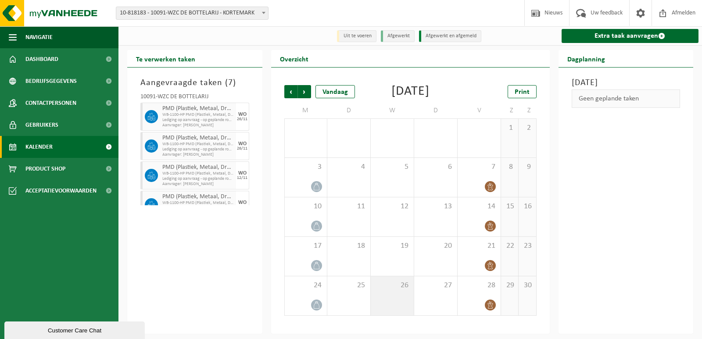
click at [389, 309] on div "26" at bounding box center [392, 295] width 43 height 39
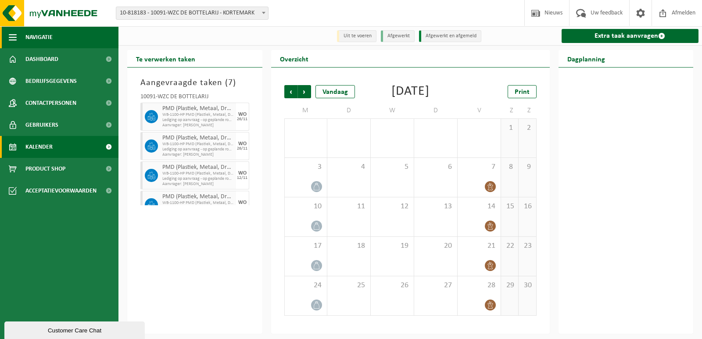
click at [7, 33] on button "Navigatie" at bounding box center [59, 37] width 118 height 22
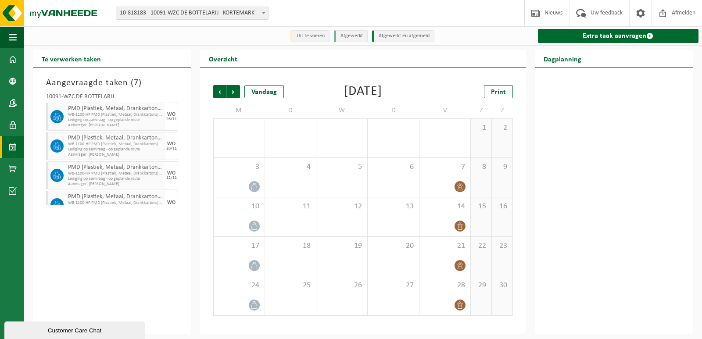
click at [92, 118] on span "Lediging op aanvraag - op geplande route" at bounding box center [115, 120] width 95 height 5
click at [72, 122] on span "Lediging op aanvraag - op geplande route" at bounding box center [115, 120] width 95 height 5
click at [84, 149] on span "Lediging op aanvraag - op geplande route" at bounding box center [115, 149] width 95 height 5
click at [152, 143] on span "WB-1100-HP PMD (Plastiek, Metaal, Drankkartons) (bedrijven)" at bounding box center [115, 144] width 95 height 5
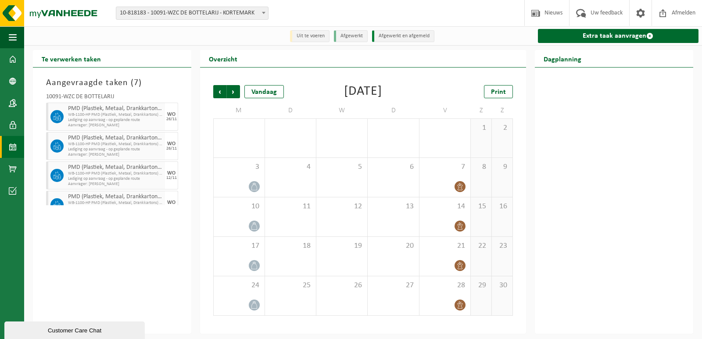
click at [167, 144] on div "WO" at bounding box center [171, 143] width 8 height 5
click at [59, 144] on icon at bounding box center [57, 146] width 8 height 8
click at [60, 146] on icon at bounding box center [57, 146] width 8 height 8
click at [106, 146] on span "WB-1100-HP PMD (Plastiek, Metaal, Drankkartons) (bedrijven)" at bounding box center [115, 144] width 95 height 5
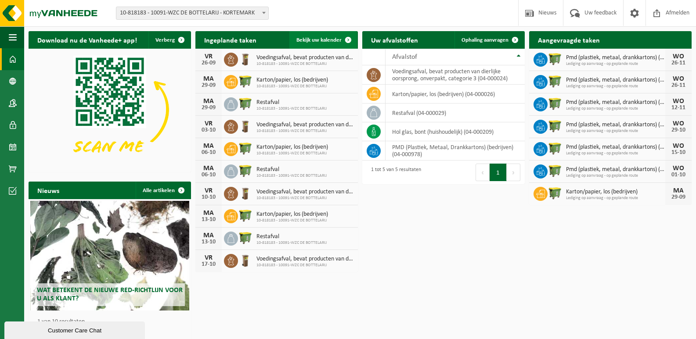
click at [336, 39] on span "Bekijk uw kalender" at bounding box center [318, 40] width 45 height 6
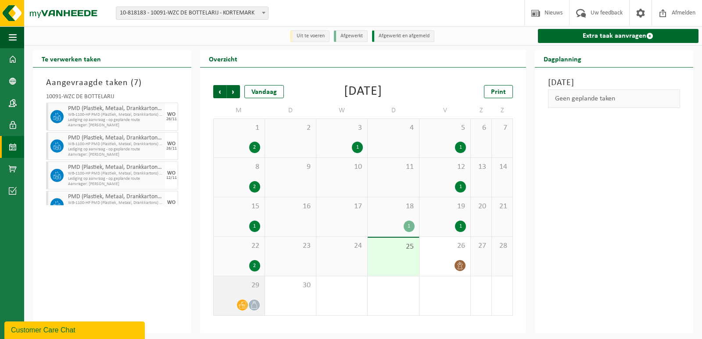
click at [243, 306] on icon at bounding box center [242, 305] width 7 height 7
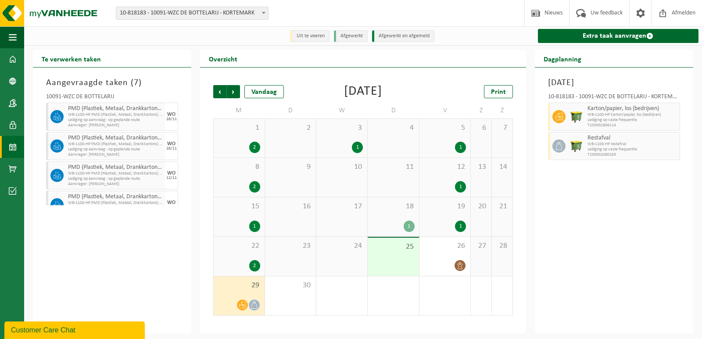
click at [359, 143] on div "1" at bounding box center [357, 147] width 11 height 11
